Goal: Information Seeking & Learning: Learn about a topic

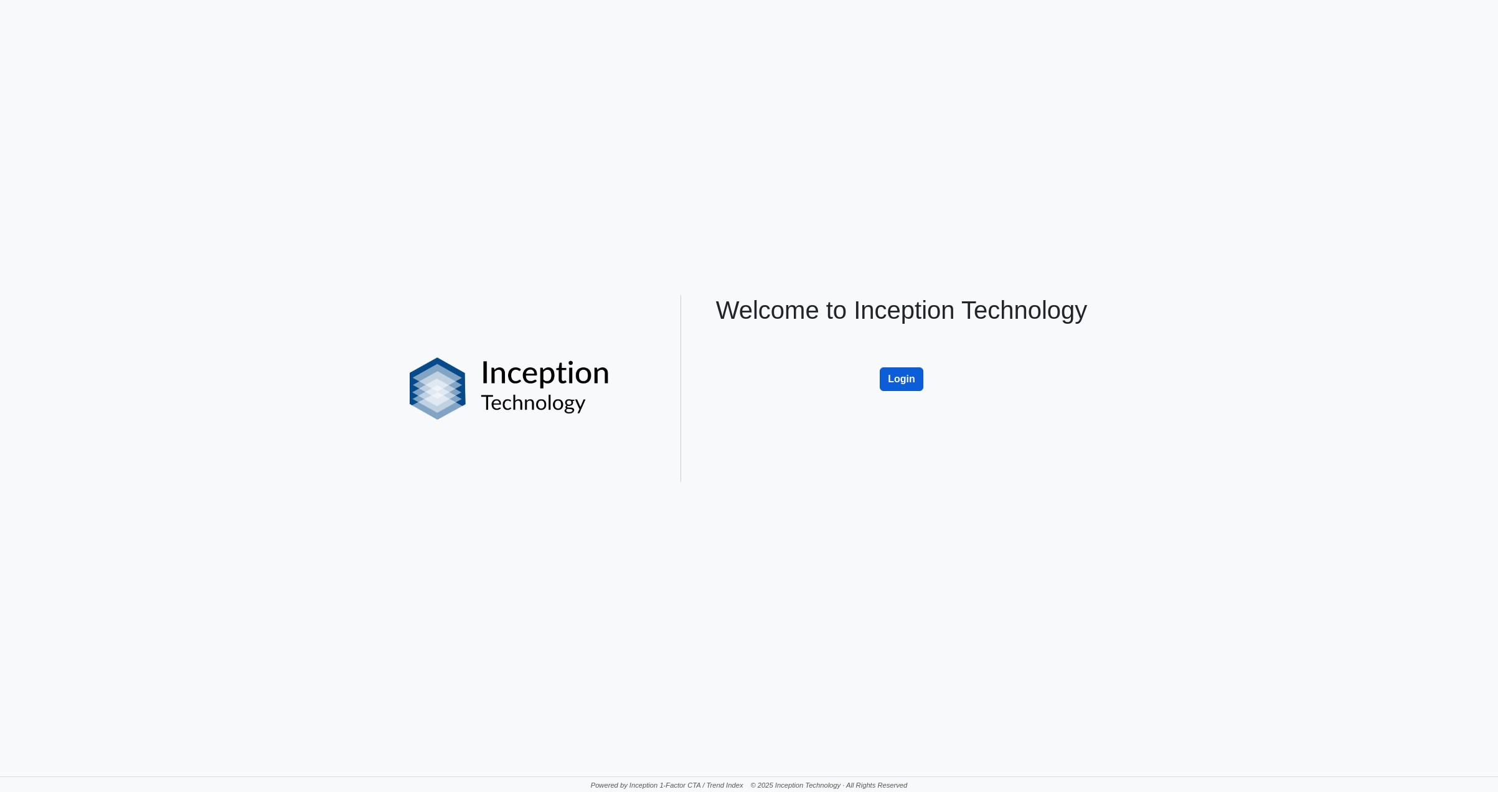
click at [903, 379] on button "Login" at bounding box center [902, 379] width 44 height 24
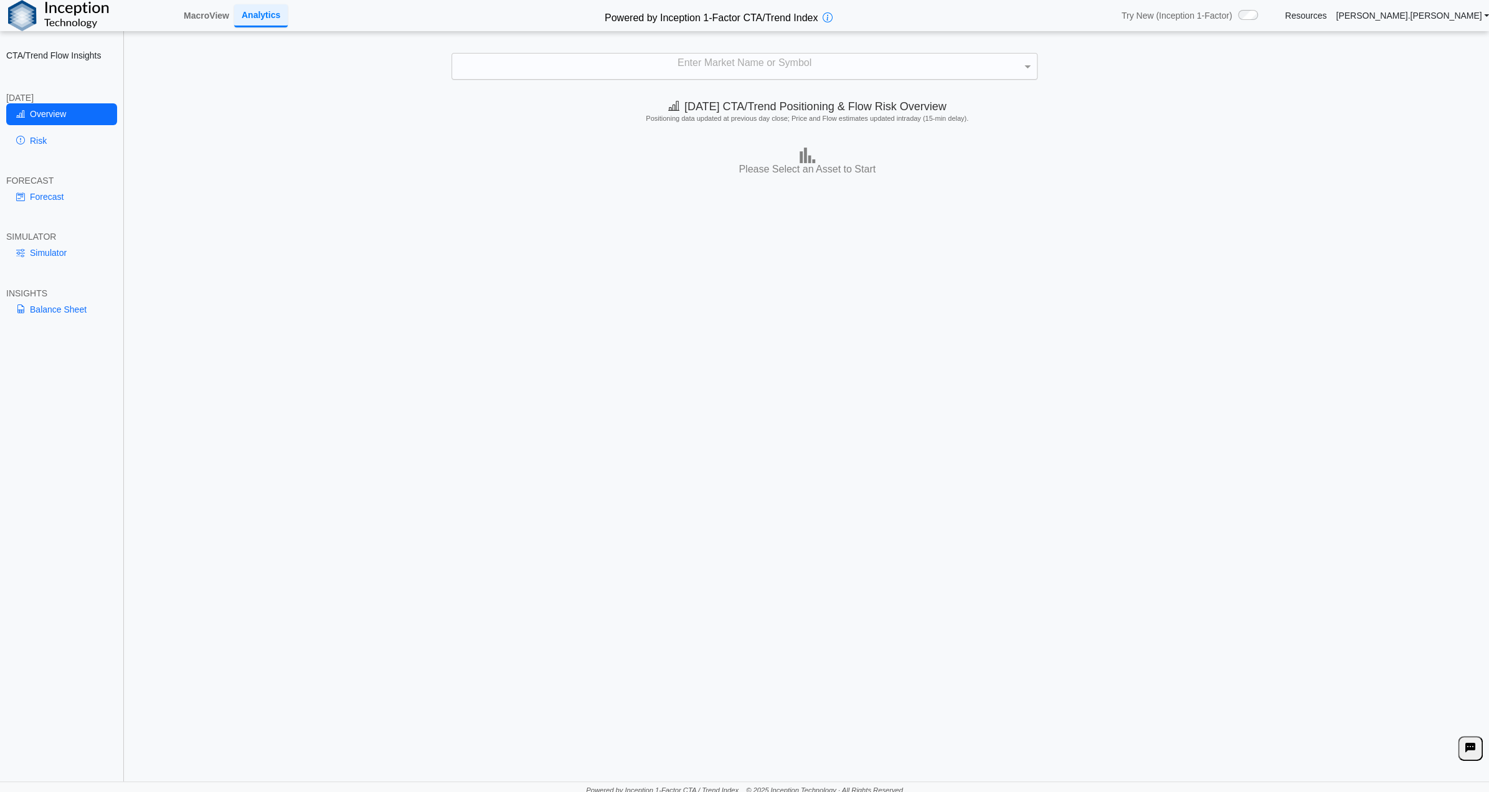
click at [727, 65] on div "Enter Market Name or Symbol" at bounding box center [744, 67] width 584 height 26
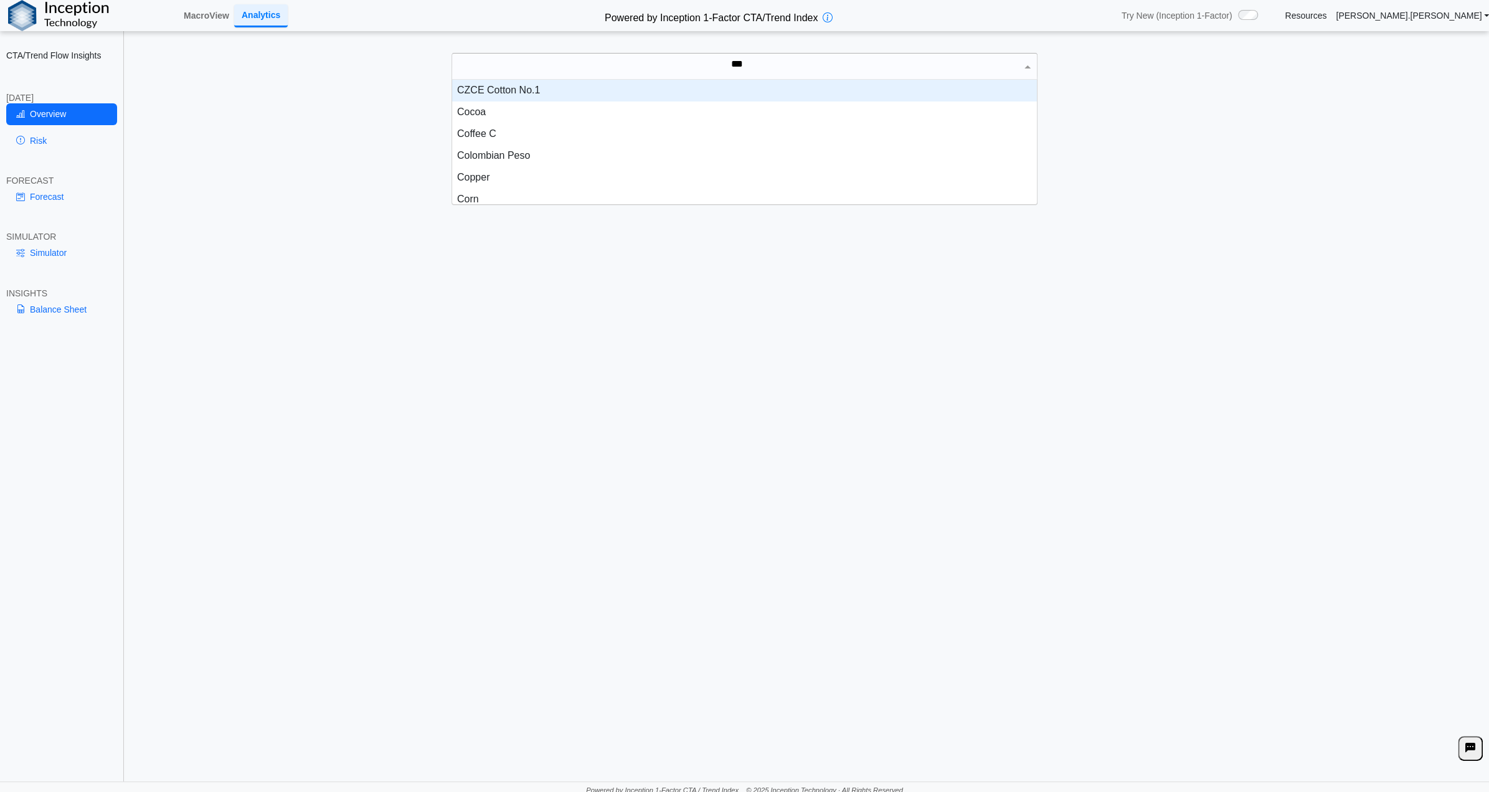
scroll to position [34, 575]
type input "****"
click at [478, 90] on div "Corn" at bounding box center [744, 91] width 585 height 22
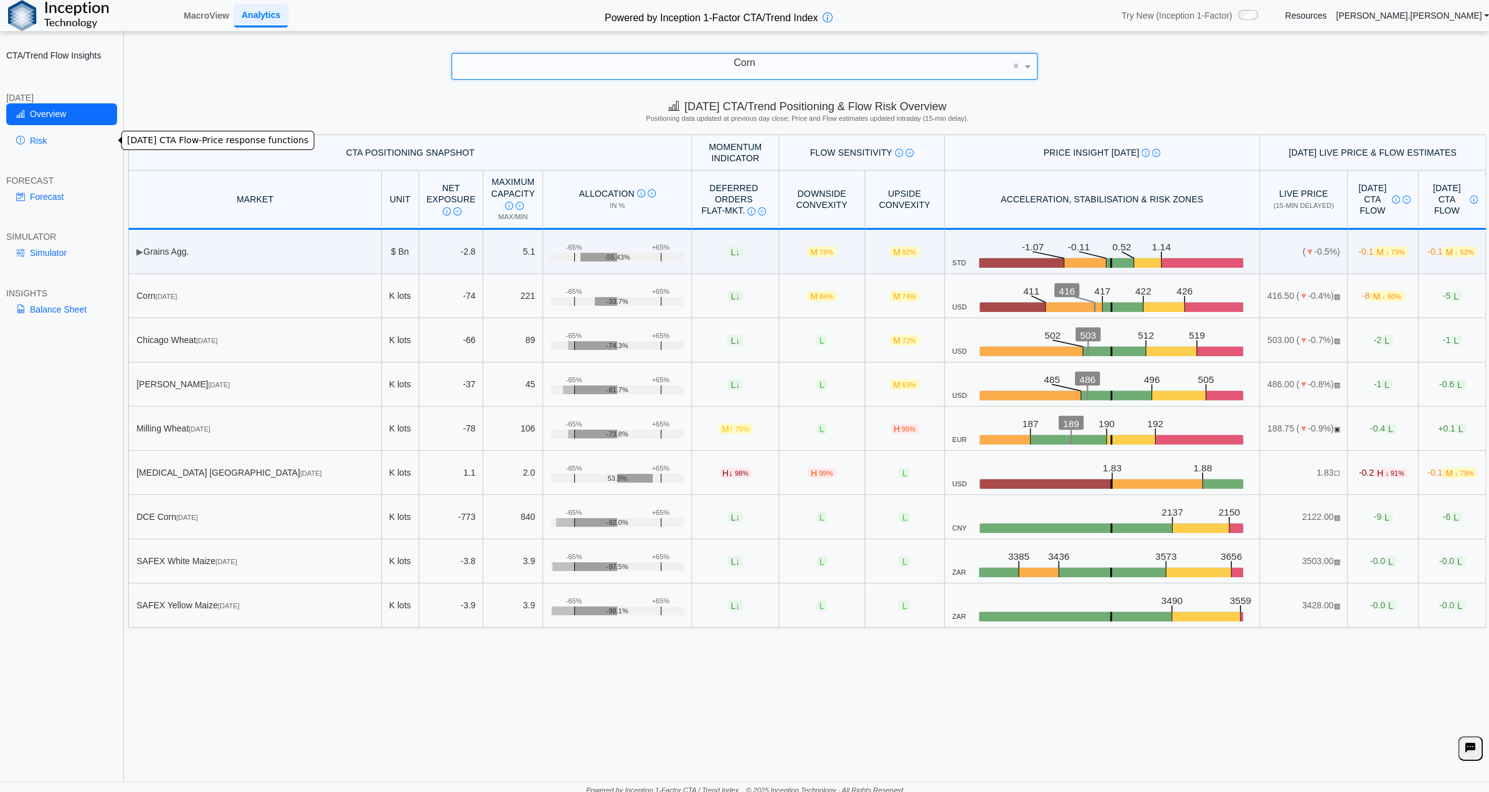
click at [39, 140] on link "Risk" at bounding box center [61, 140] width 111 height 21
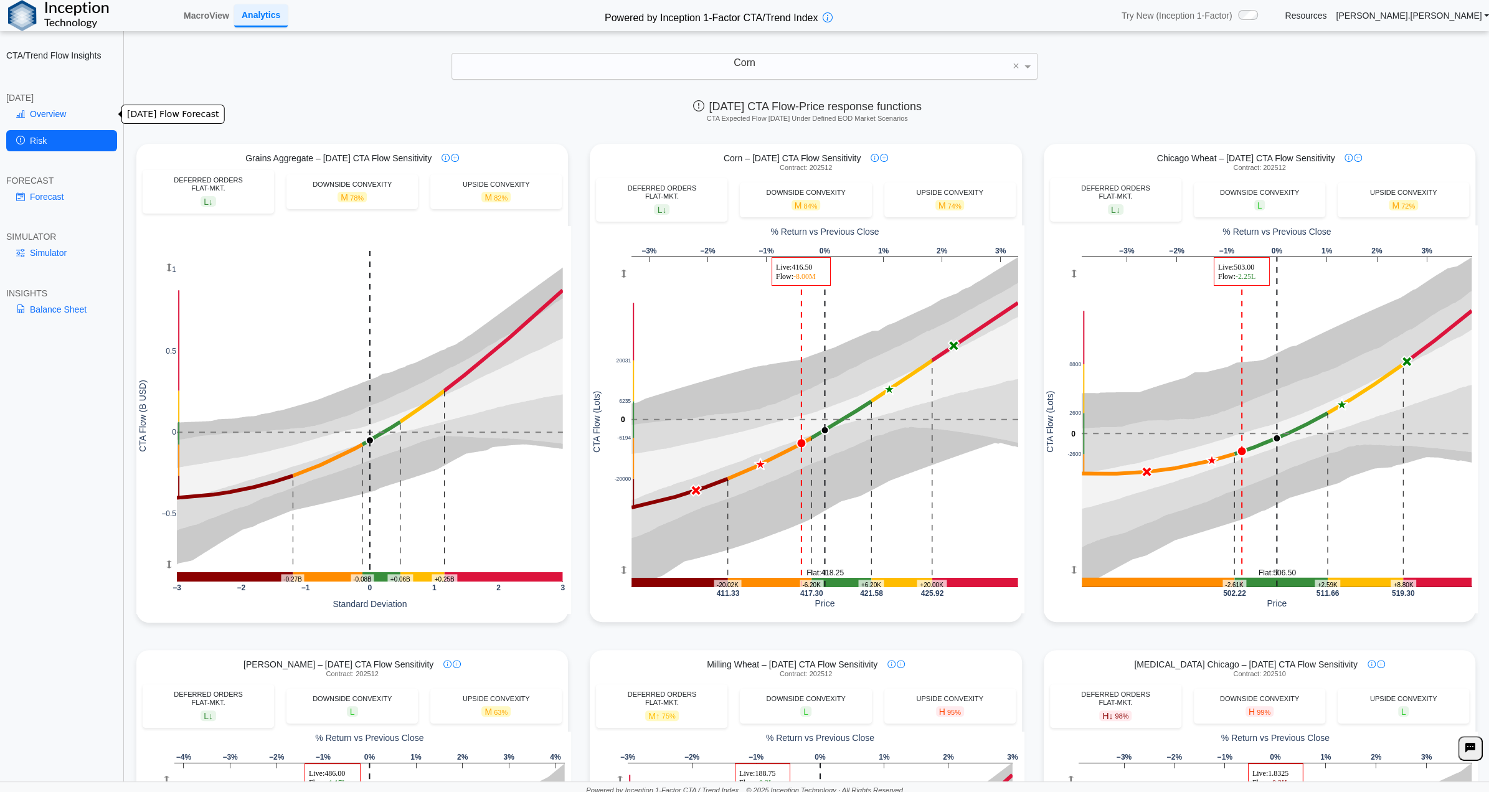
click at [60, 111] on link "Overview" at bounding box center [61, 113] width 111 height 21
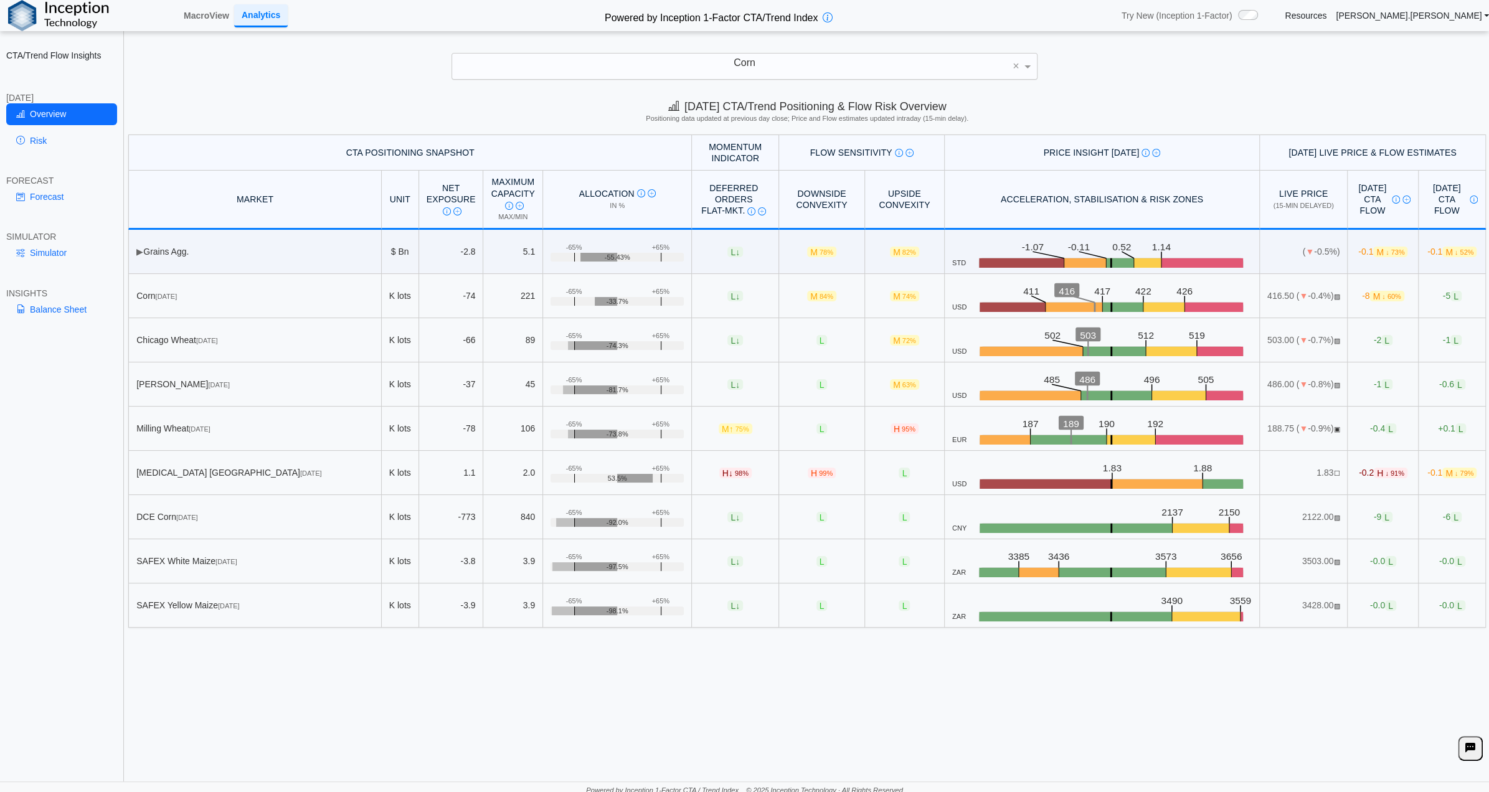
click at [798, 63] on div "Corn" at bounding box center [744, 67] width 584 height 26
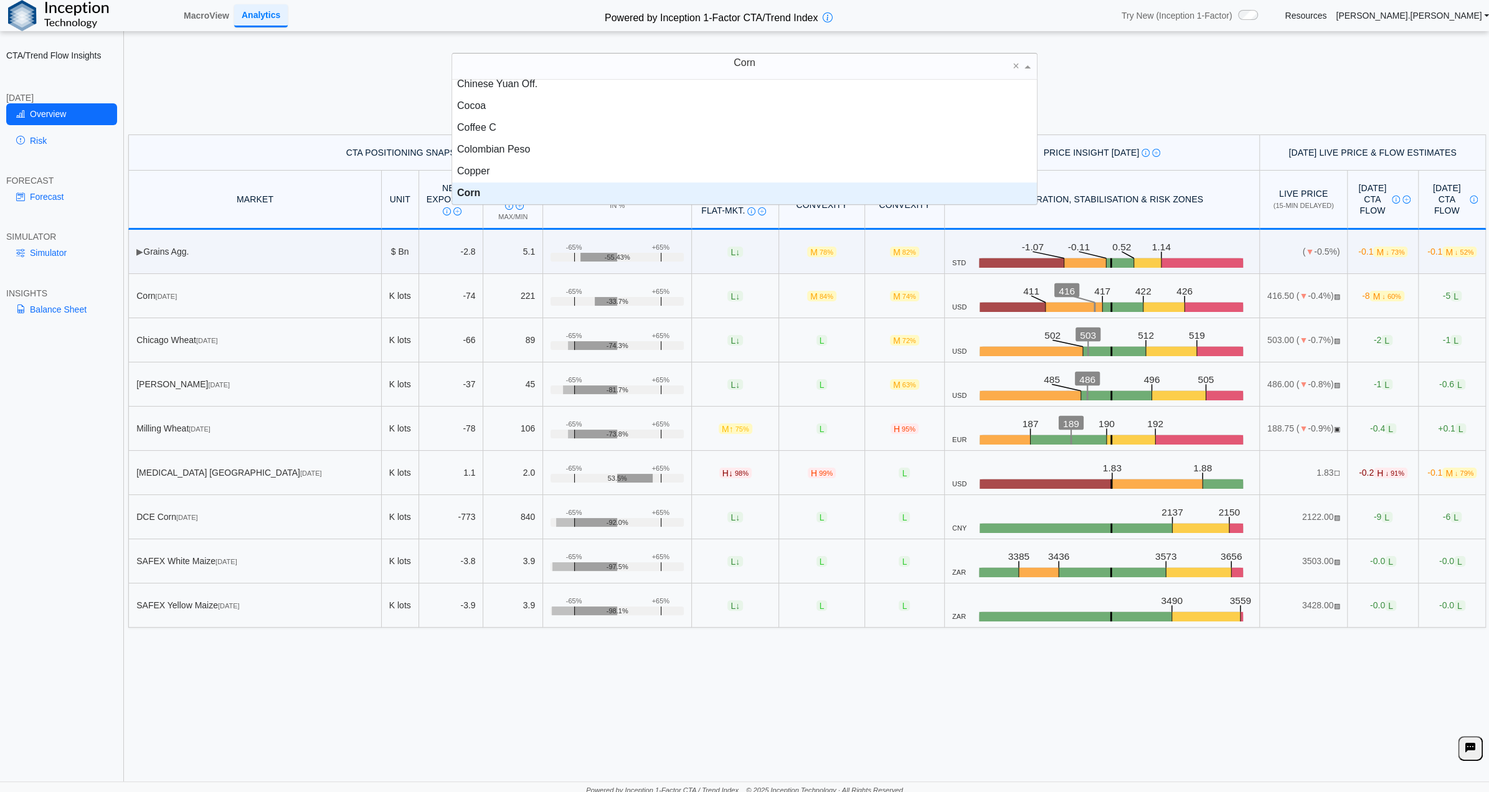
scroll to position [0, 0]
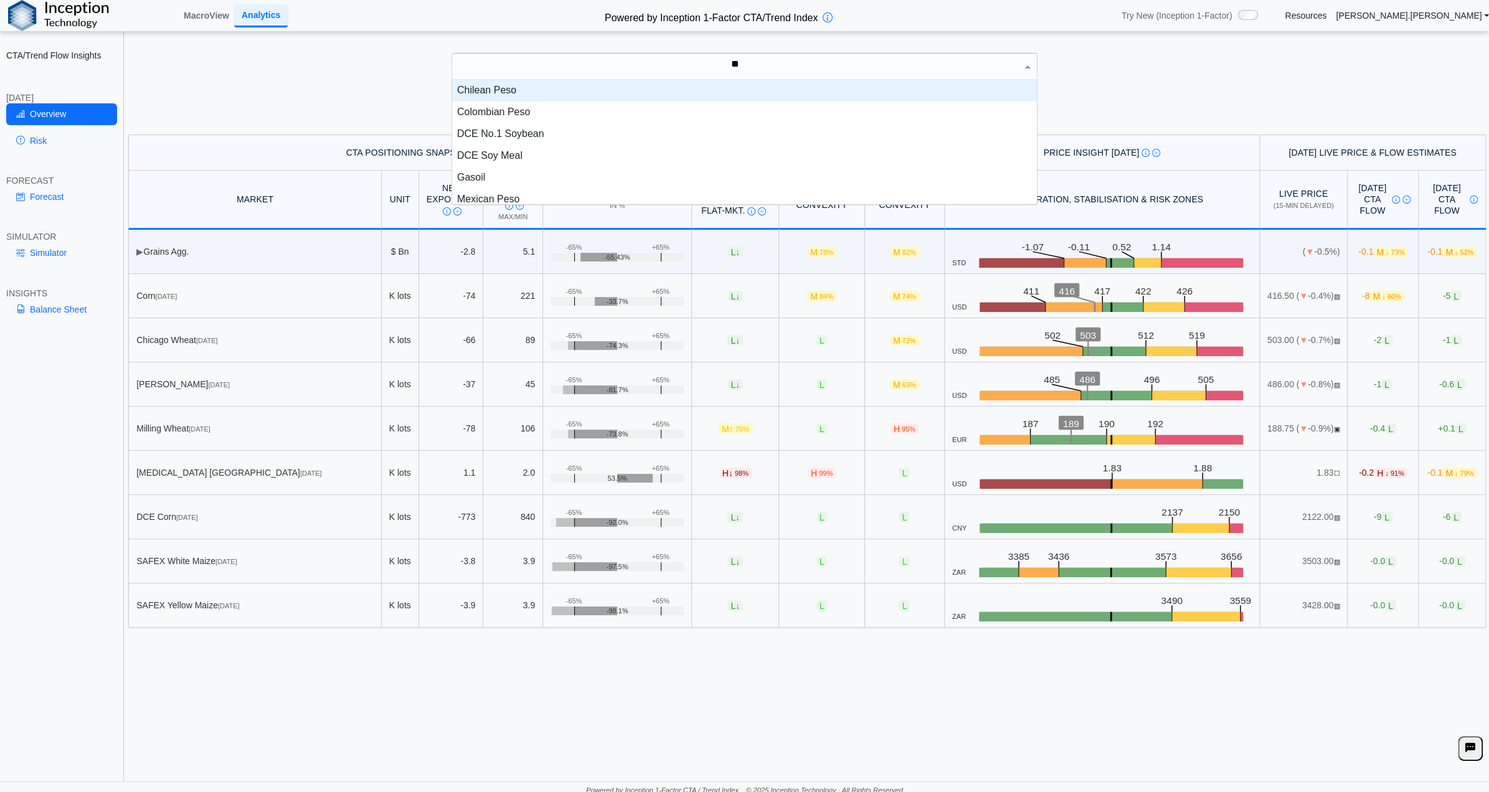
type input "***"
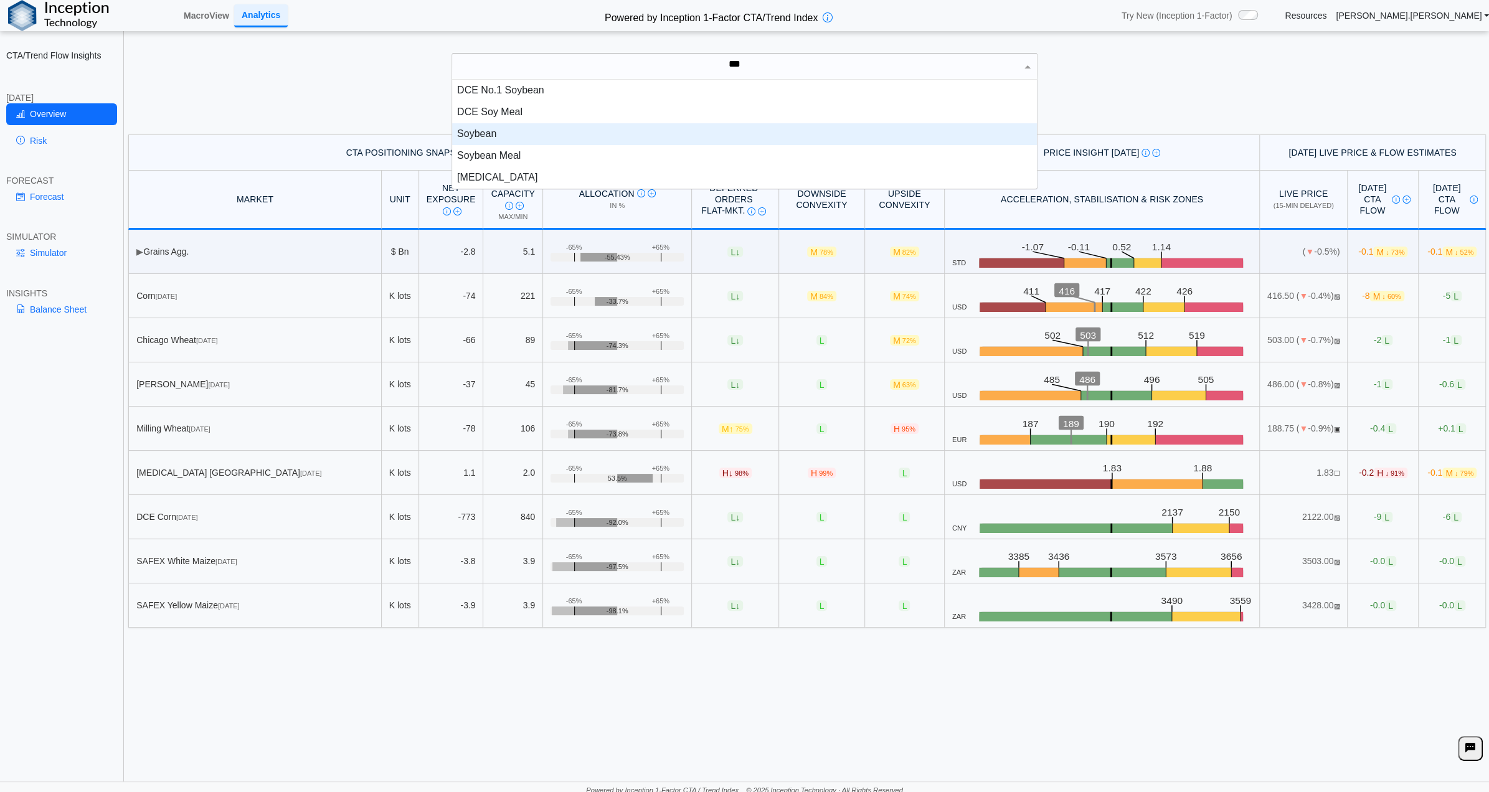
click at [578, 135] on div "Soybean" at bounding box center [744, 134] width 585 height 22
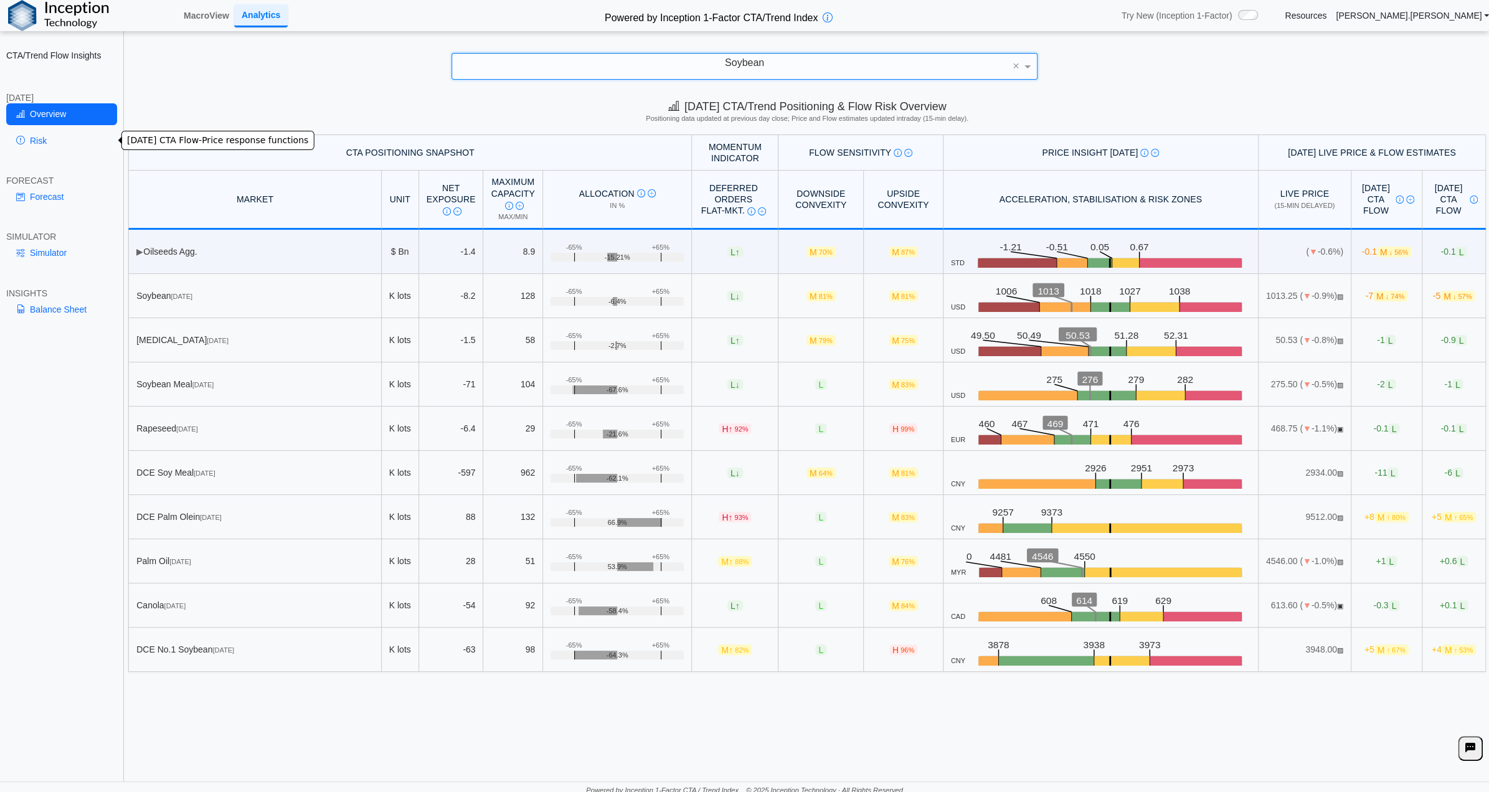
click at [54, 141] on link "Risk" at bounding box center [61, 140] width 111 height 21
